Goal: Entertainment & Leisure: Consume media (video, audio)

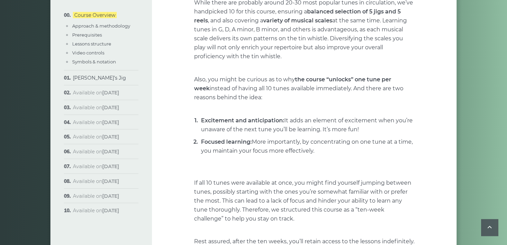
scroll to position [222, 0]
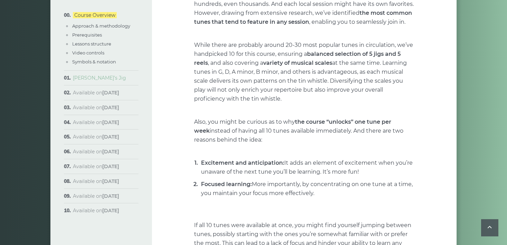
click at [89, 79] on link "[PERSON_NAME]’s Jig" at bounding box center [99, 78] width 53 height 6
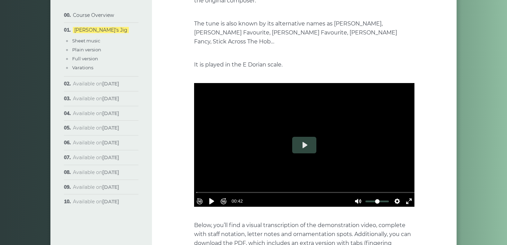
scroll to position [152, 0]
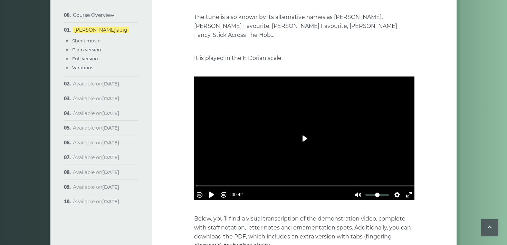
click at [304, 130] on button "Play" at bounding box center [304, 138] width 24 height 17
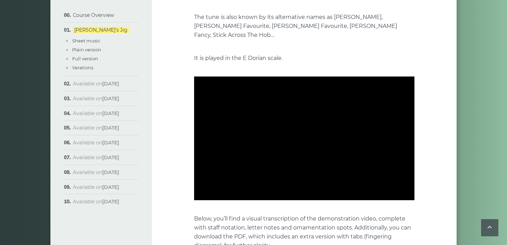
click at [304, 128] on div at bounding box center [304, 139] width 220 height 124
type input "*****"
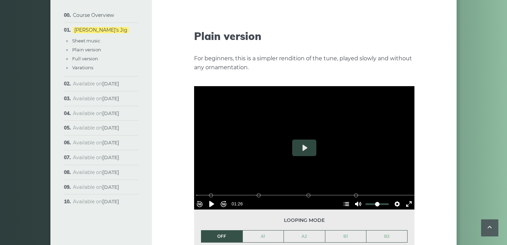
scroll to position [758, 0]
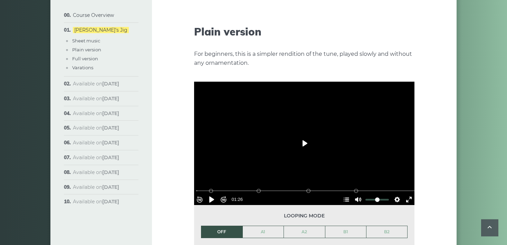
click at [304, 135] on button "Play" at bounding box center [304, 143] width 24 height 17
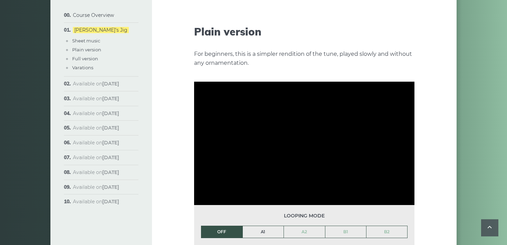
click at [264, 226] on link "A1" at bounding box center [263, 232] width 41 height 12
click at [302, 226] on link "A2" at bounding box center [304, 232] width 41 height 12
click at [429, 77] on div "Week 1: Morrison’s Jig The first popular tune we’ll learn in the course is call…" at bounding box center [304, 197] width 304 height 1837
type input "*****"
